Goal: Navigation & Orientation: Find specific page/section

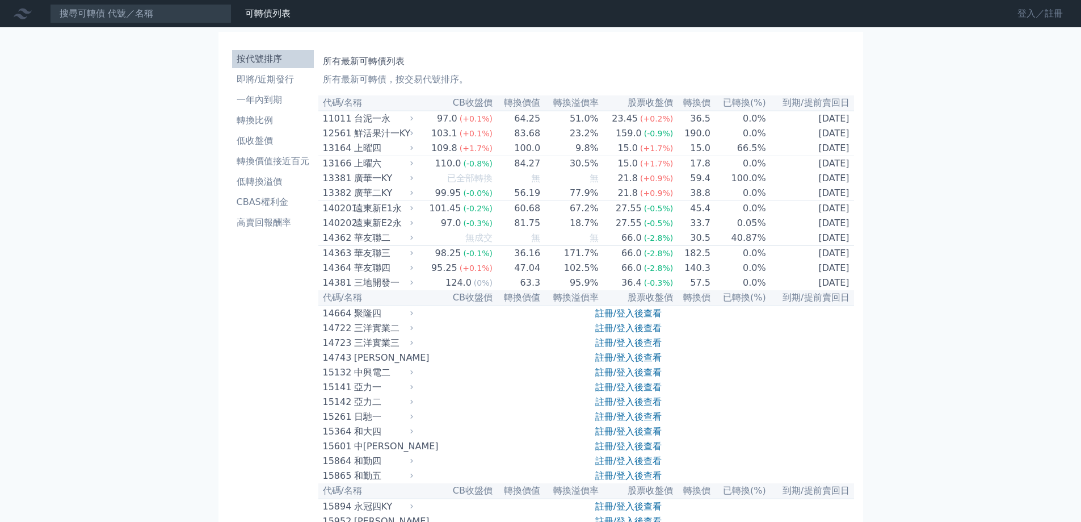
click at [1035, 20] on link "登入／註冊" at bounding box center [1041, 14] width 64 height 18
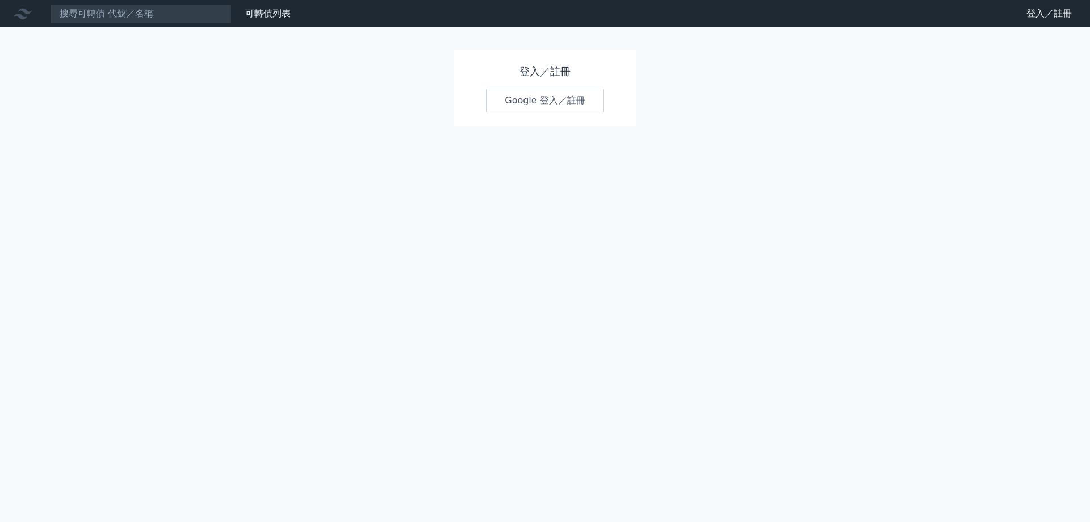
click at [564, 97] on link "Google 登入／註冊" at bounding box center [545, 101] width 118 height 24
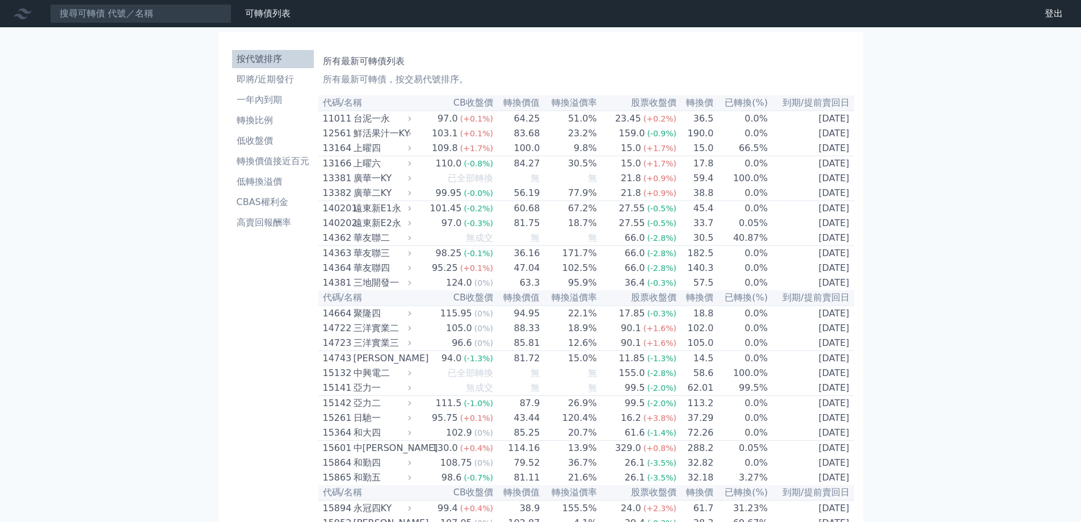
click at [0, 0] on link "財務數據" at bounding box center [0, 0] width 0 height 0
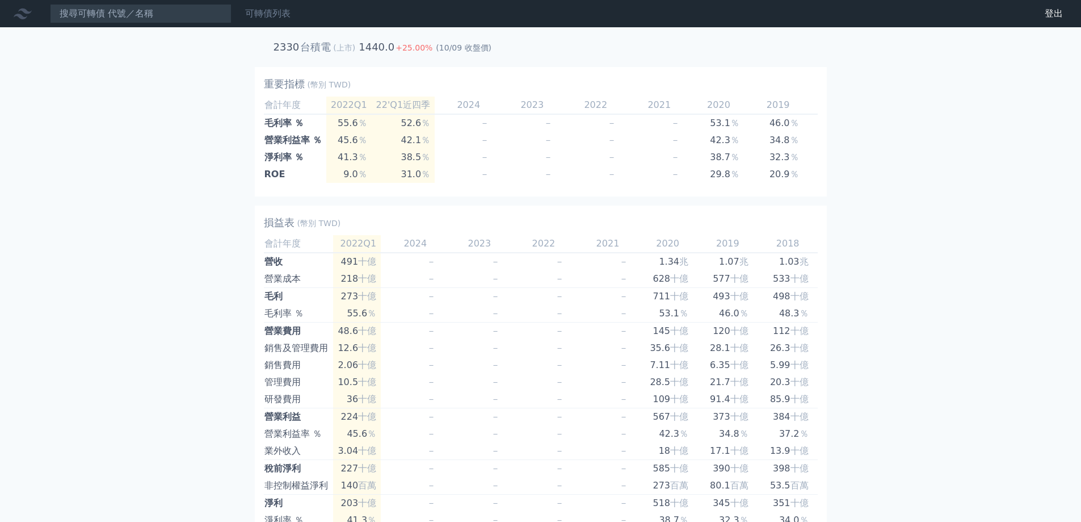
click at [284, 14] on link "可轉債列表" at bounding box center [267, 13] width 45 height 11
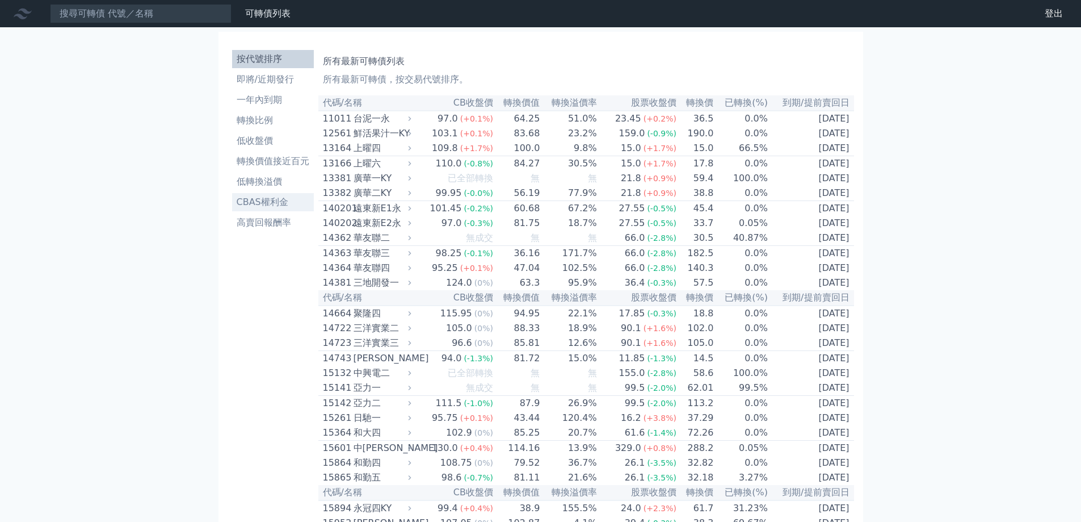
click at [298, 203] on li "CBAS權利金" at bounding box center [273, 202] width 82 height 14
